Goal: Transaction & Acquisition: Download file/media

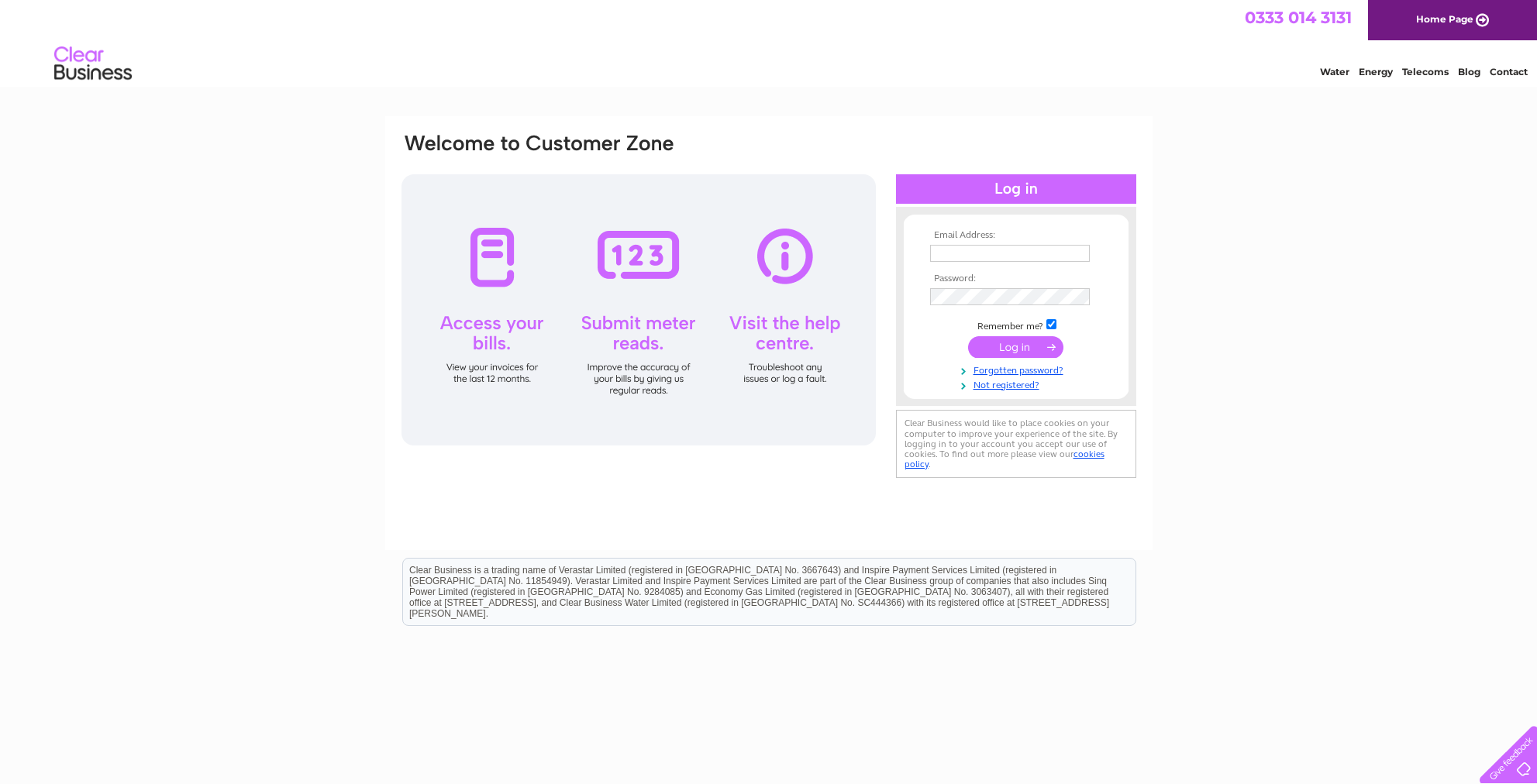
type input "office@angelrestaurant.co.uk"
click at [1019, 348] on input "submit" at bounding box center [1016, 347] width 95 height 22
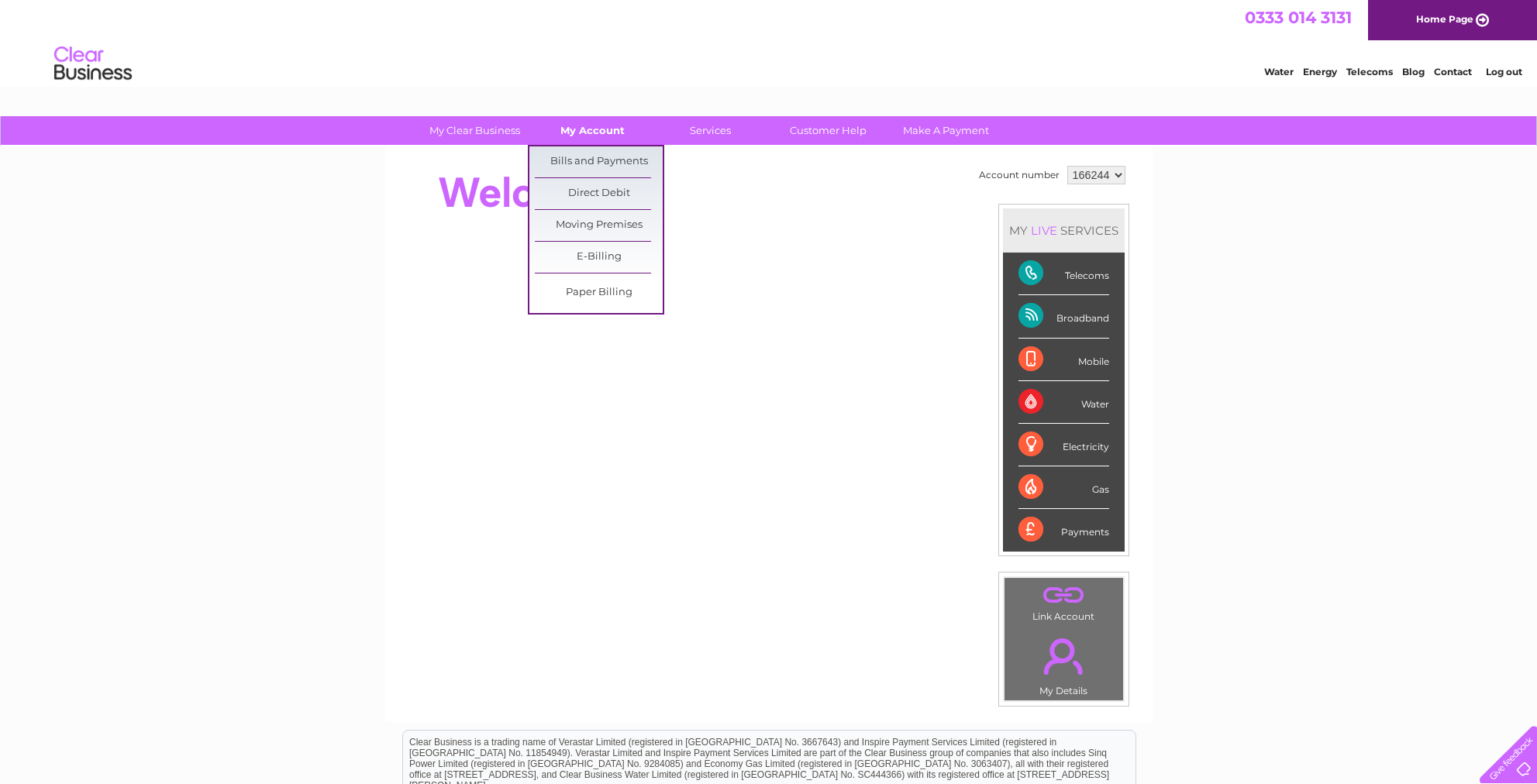
click at [574, 132] on link "My Account" at bounding box center [592, 130] width 128 height 29
click at [571, 154] on link "Bills and Payments" at bounding box center [598, 162] width 128 height 31
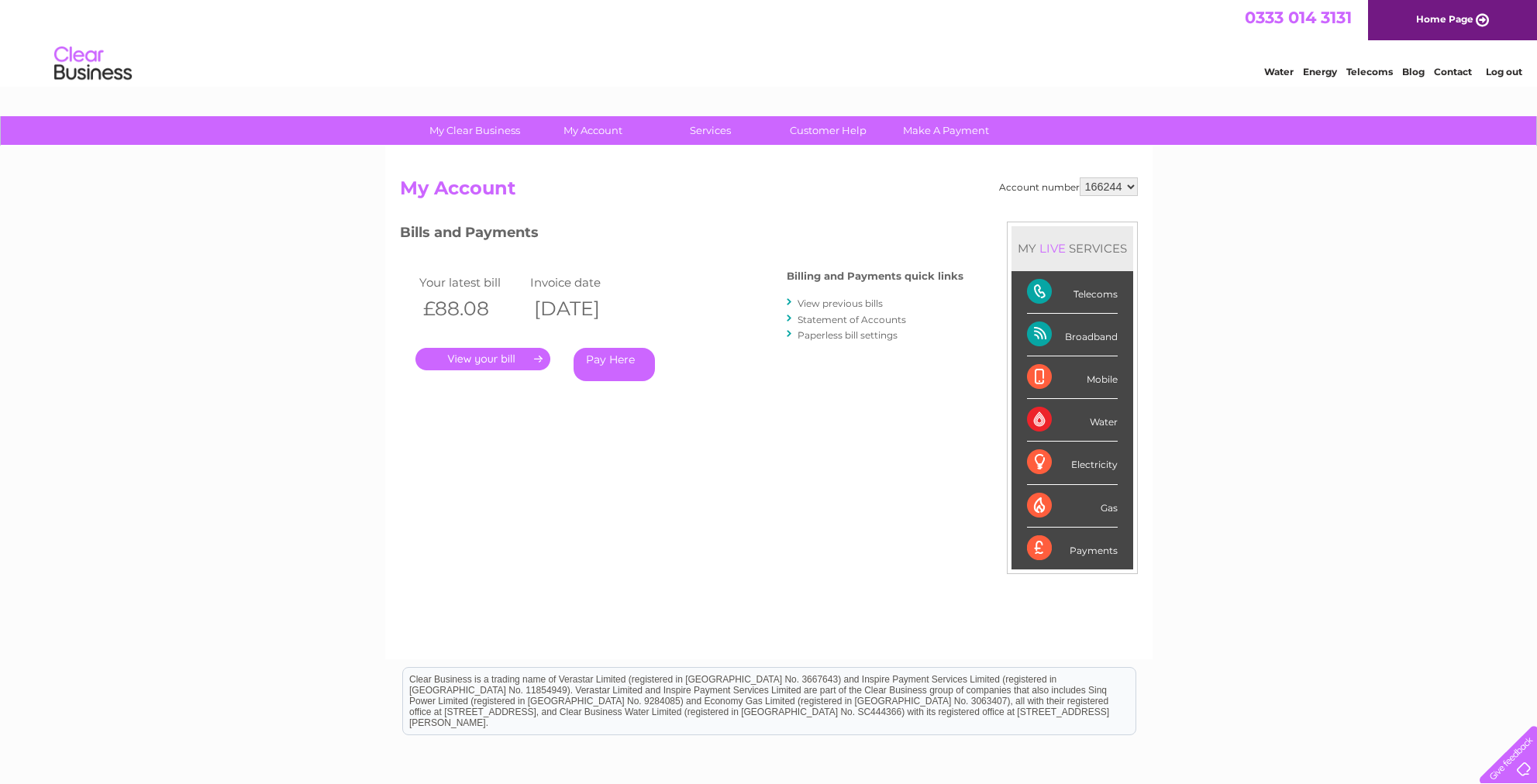
click at [497, 357] on link "." at bounding box center [483, 359] width 135 height 22
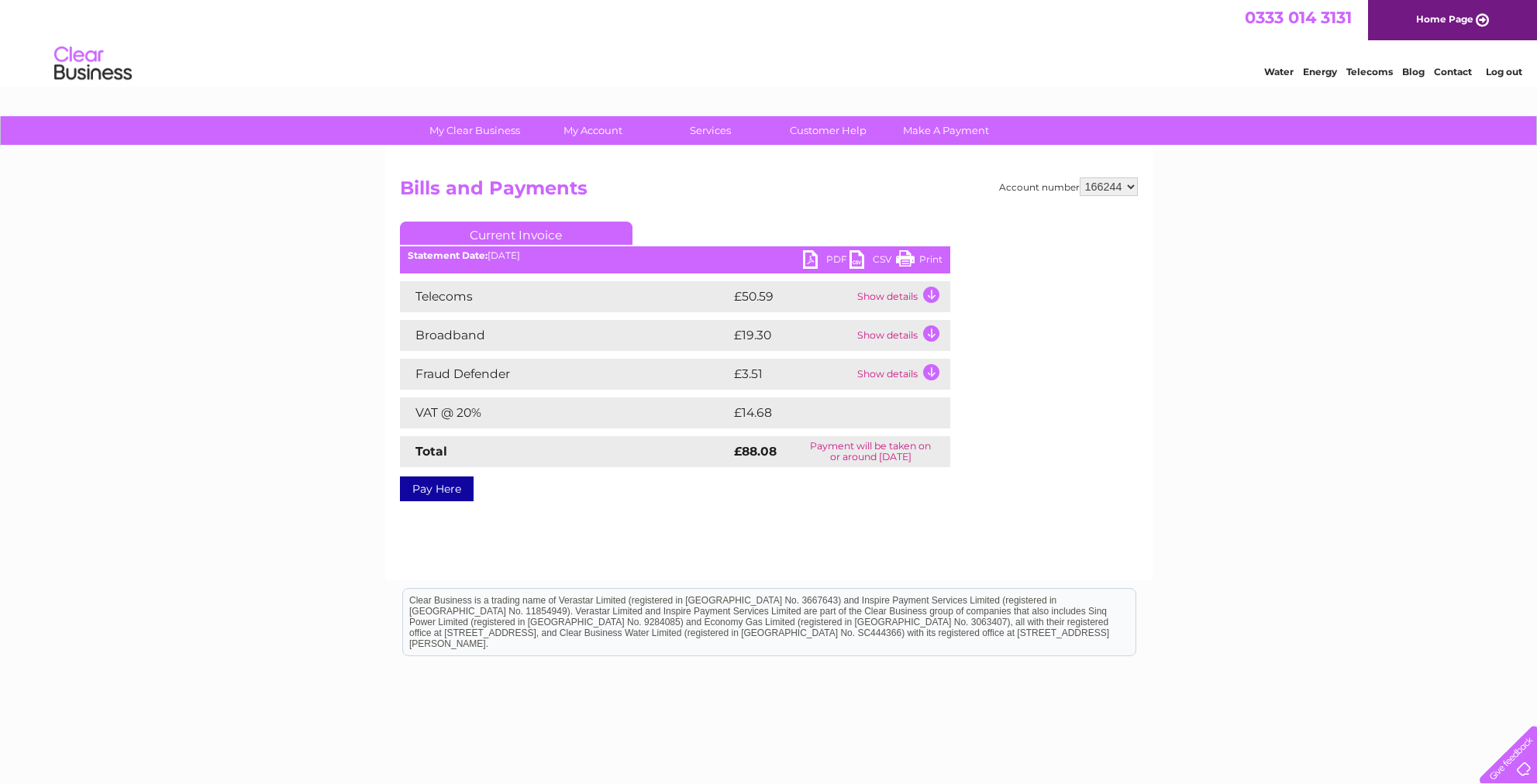
click at [816, 257] on link "PDF" at bounding box center [826, 261] width 47 height 22
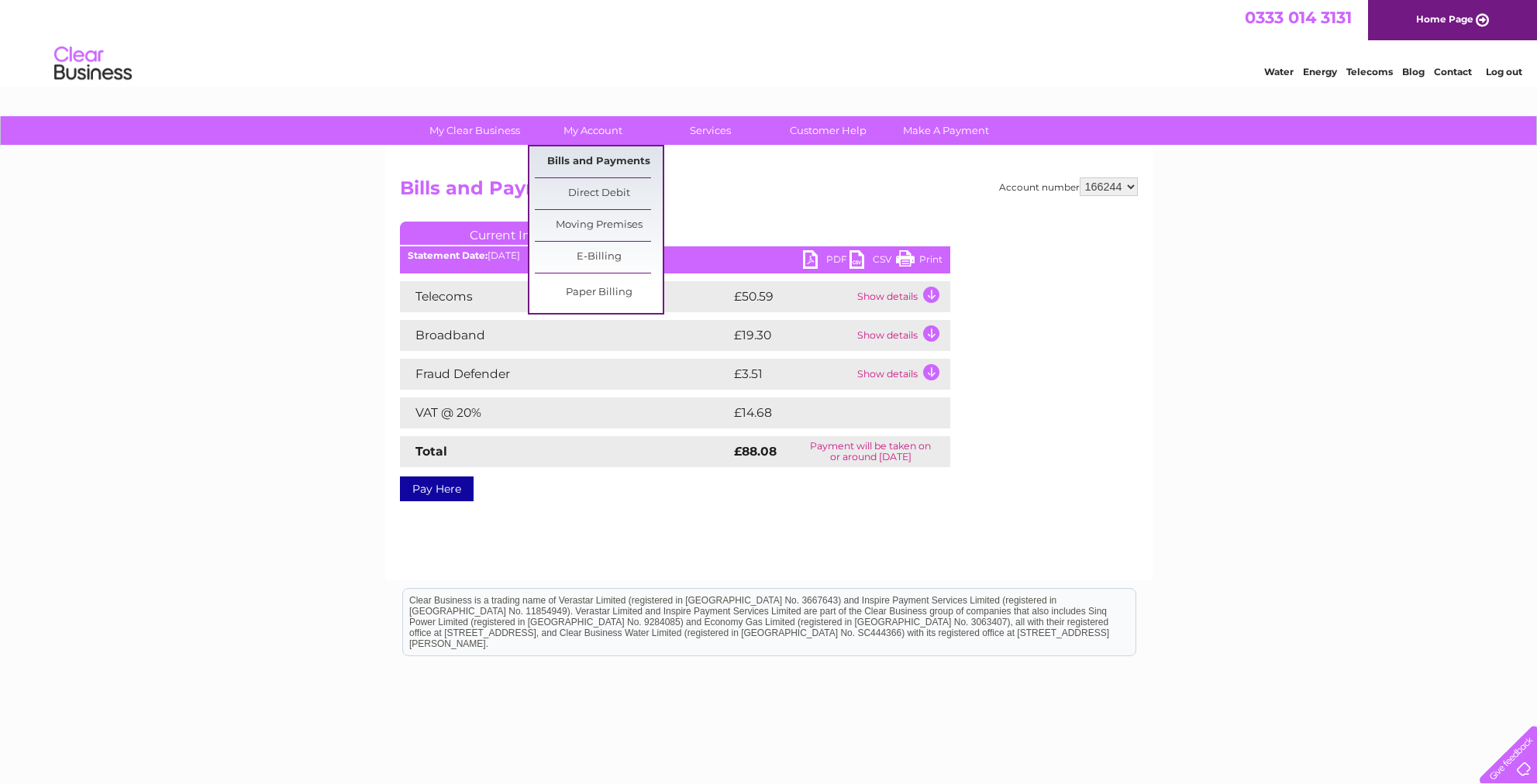
click at [597, 156] on link "Bills and Payments" at bounding box center [598, 162] width 128 height 31
click at [594, 160] on link "Bills and Payments" at bounding box center [598, 162] width 128 height 31
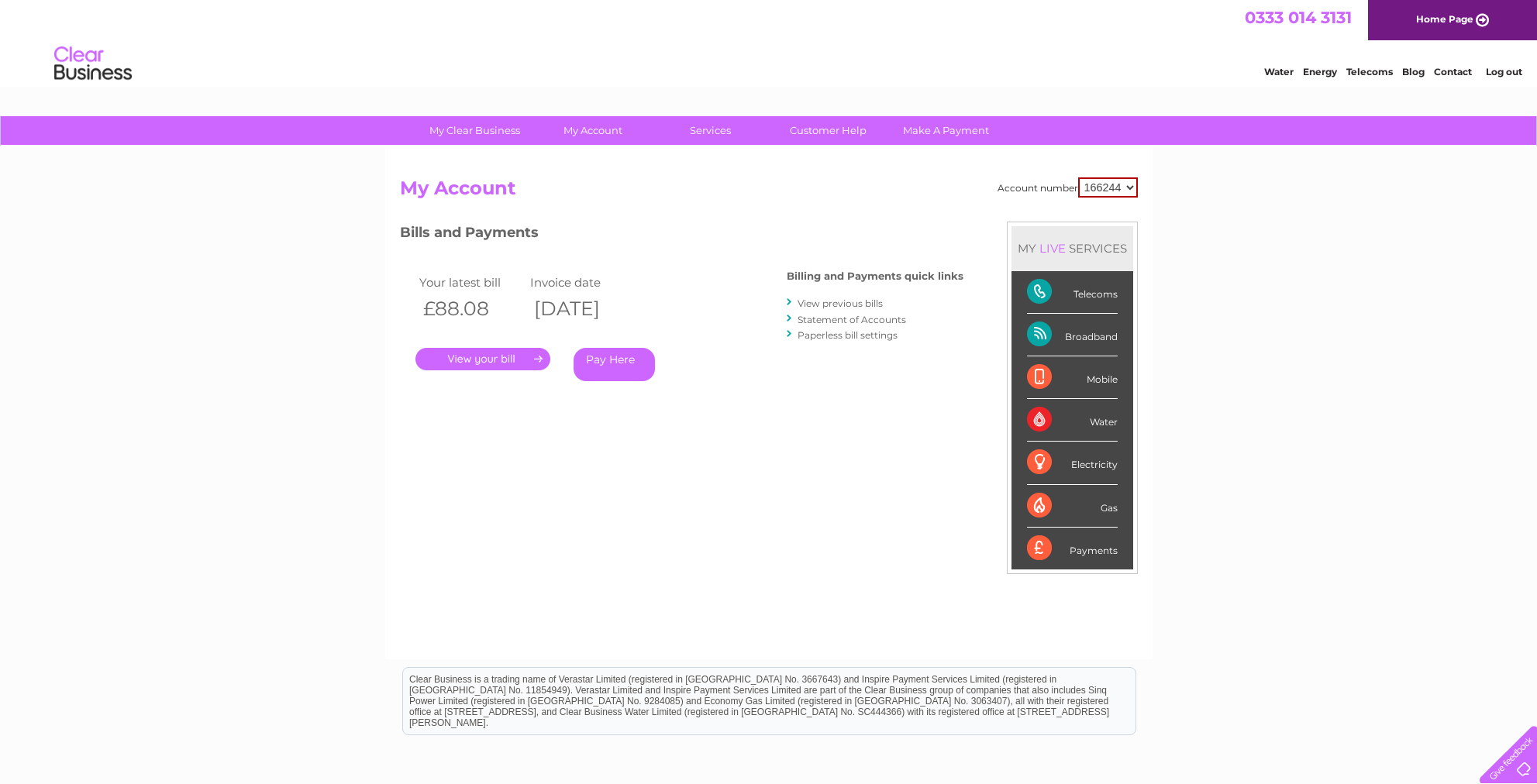
click at [876, 302] on link "View previous bills" at bounding box center [840, 303] width 85 height 12
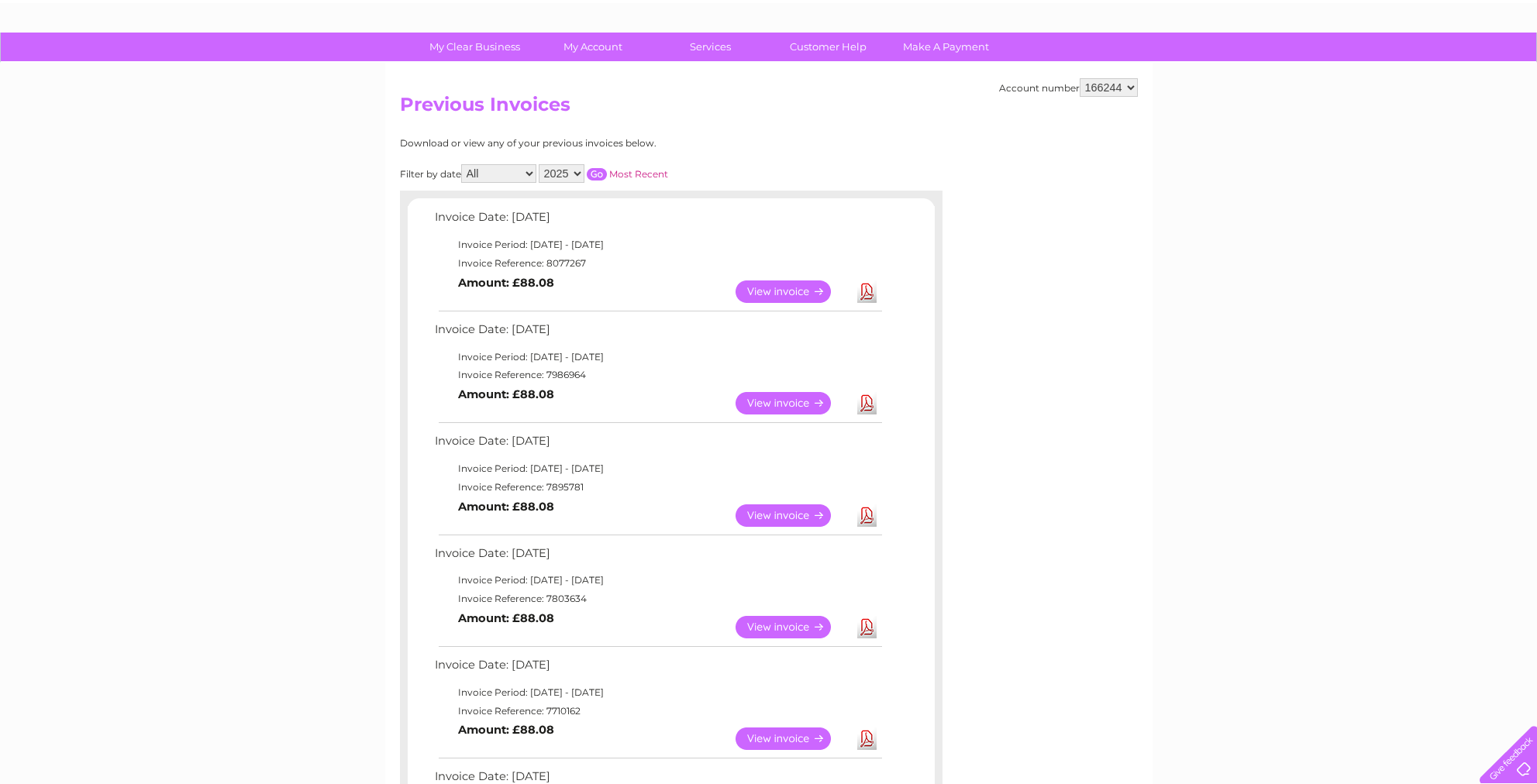
scroll to position [95, 0]
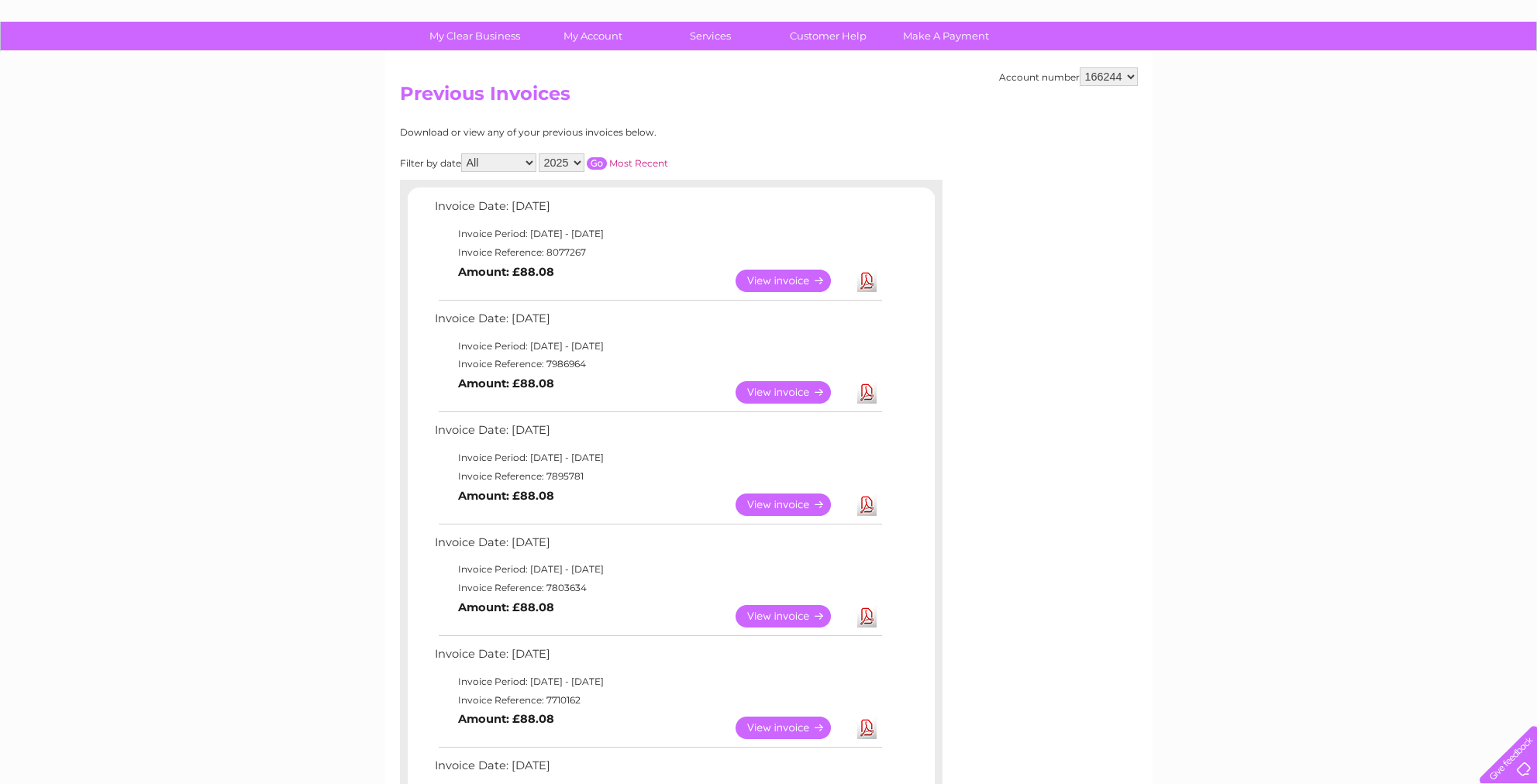
click at [867, 390] on link "Download" at bounding box center [867, 392] width 19 height 22
click at [867, 510] on link "Download" at bounding box center [867, 504] width 19 height 22
